Goal: Complete application form

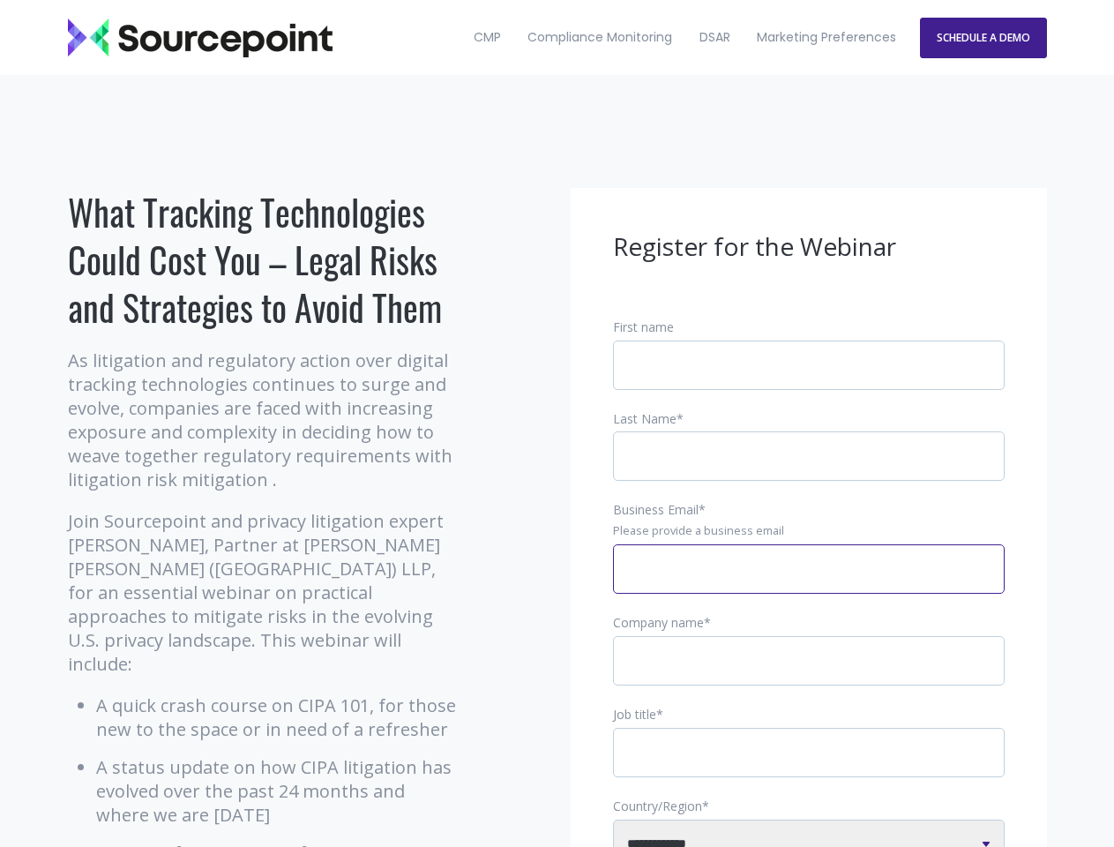
click at [809, 583] on input "Business Email *" at bounding box center [809, 568] width 392 height 49
